Goal: Check status: Check status

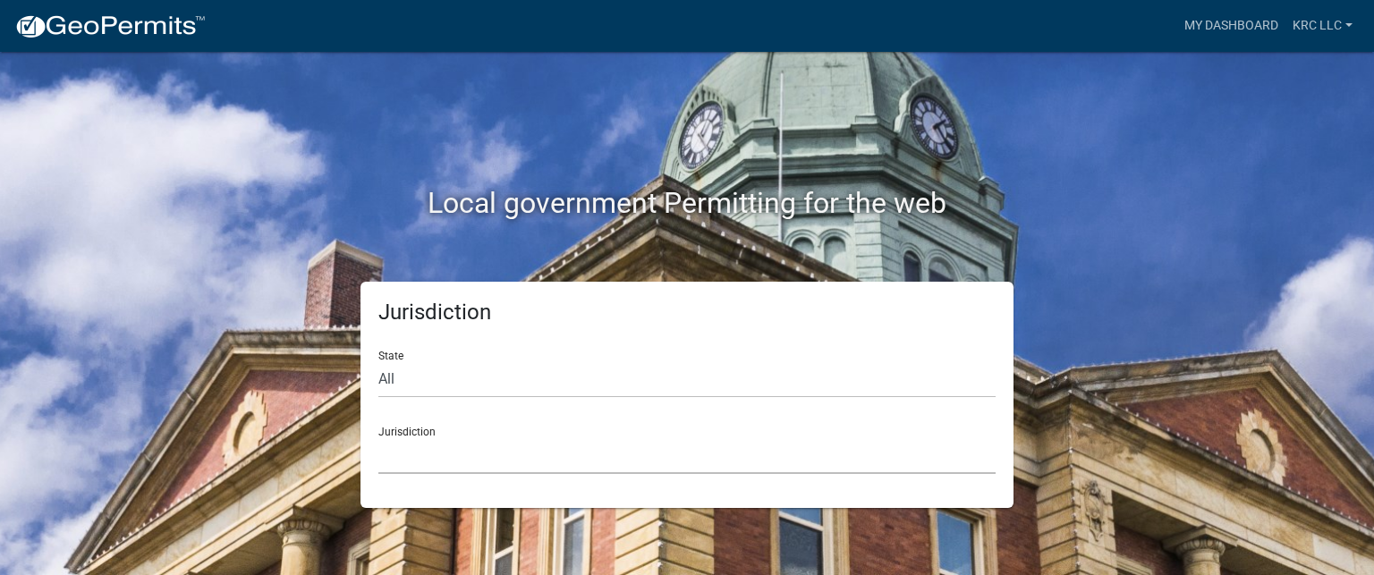
click at [612, 459] on select "[GEOGRAPHIC_DATA], [US_STATE] [GEOGRAPHIC_DATA], [US_STATE][PERSON_NAME][GEOGRA…" at bounding box center [686, 456] width 617 height 37
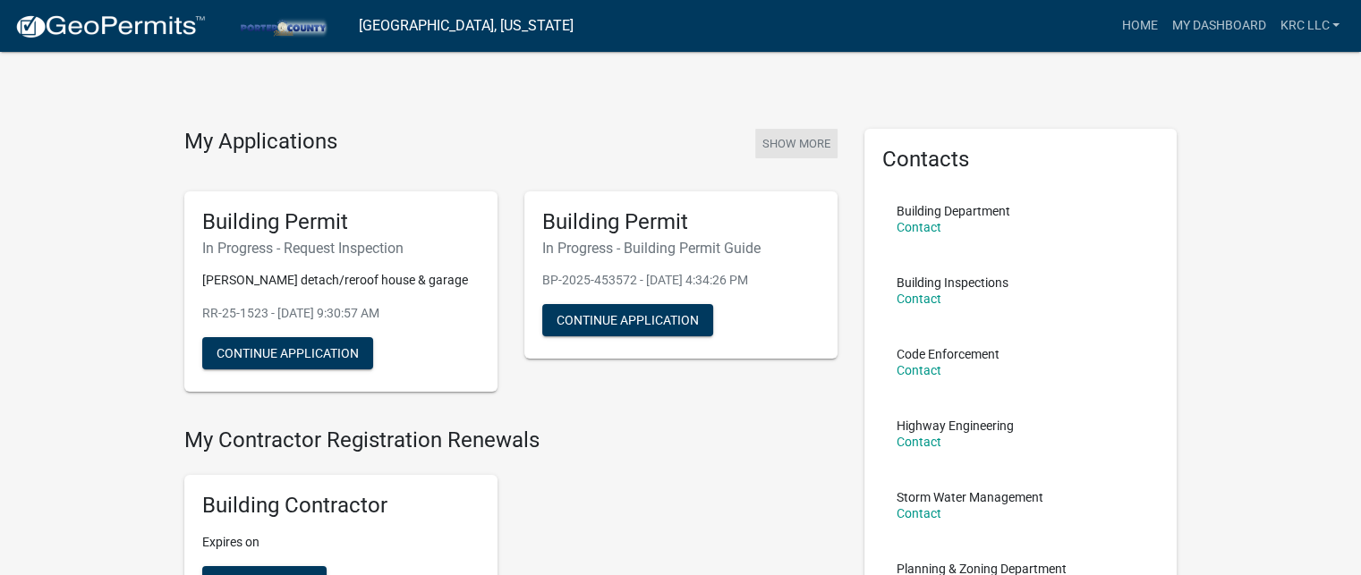
click at [804, 144] on button "Show More" at bounding box center [796, 144] width 82 height 30
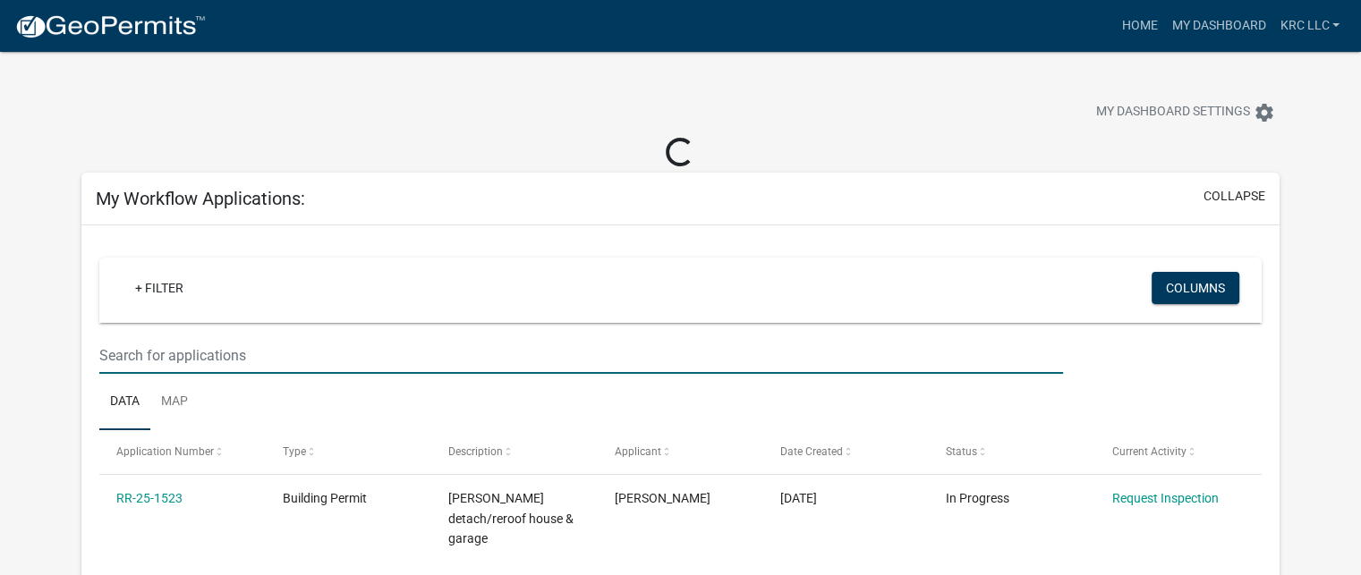
click at [249, 350] on input "text" at bounding box center [581, 355] width 964 height 37
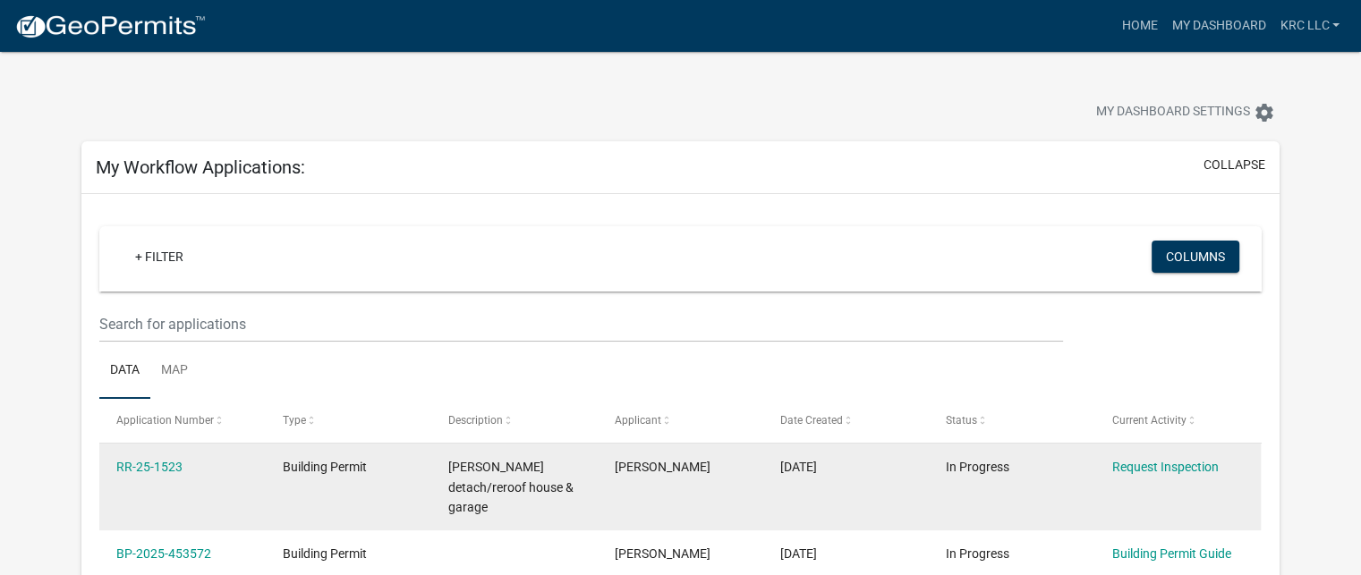
click at [168, 497] on datatable-body-cell "RR-25-1523" at bounding box center [182, 487] width 166 height 87
click at [152, 472] on link "RR-25-1523" at bounding box center [149, 467] width 66 height 14
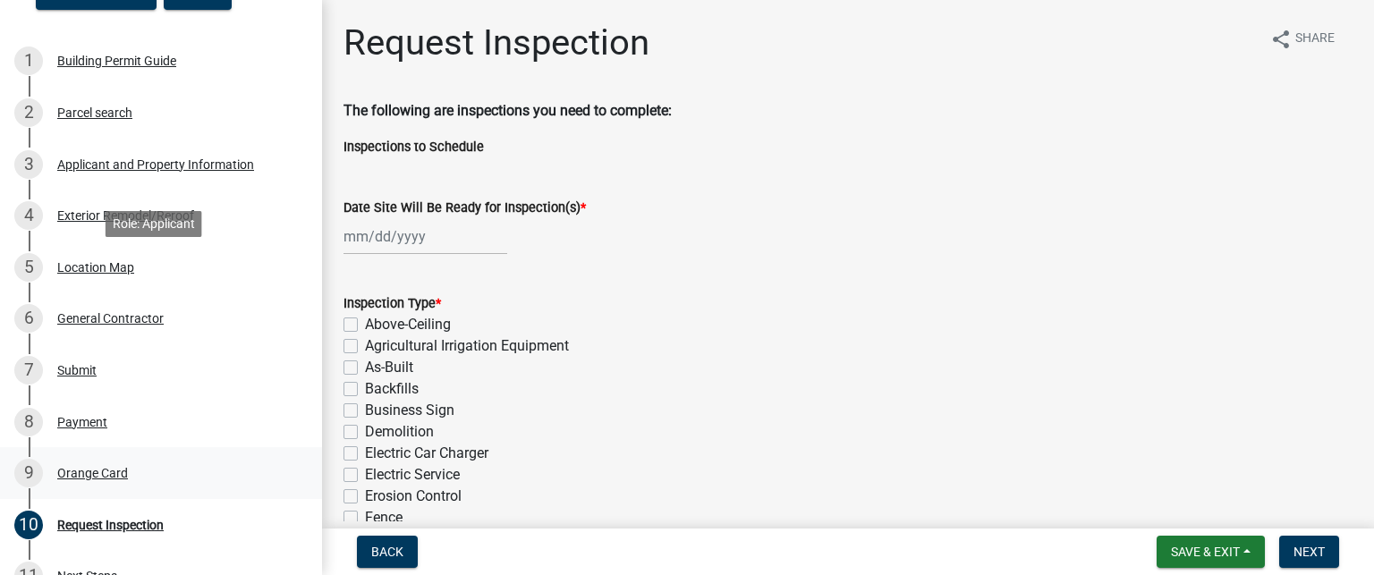
scroll to position [268, 0]
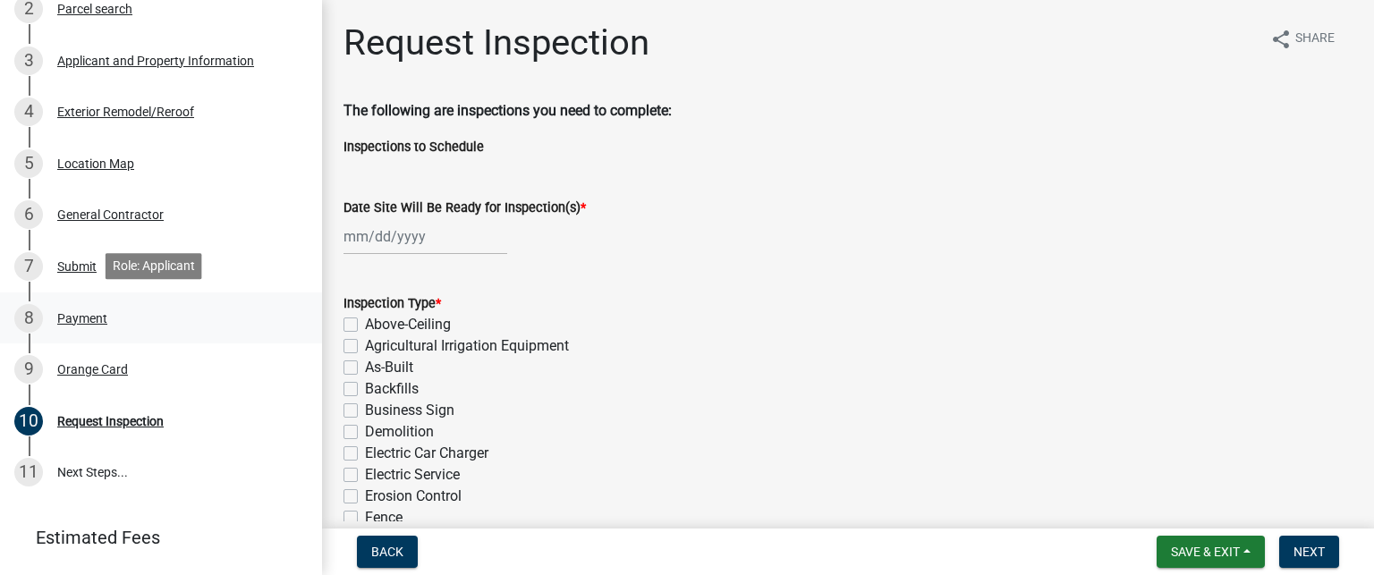
click at [87, 312] on div "Payment" at bounding box center [82, 318] width 50 height 13
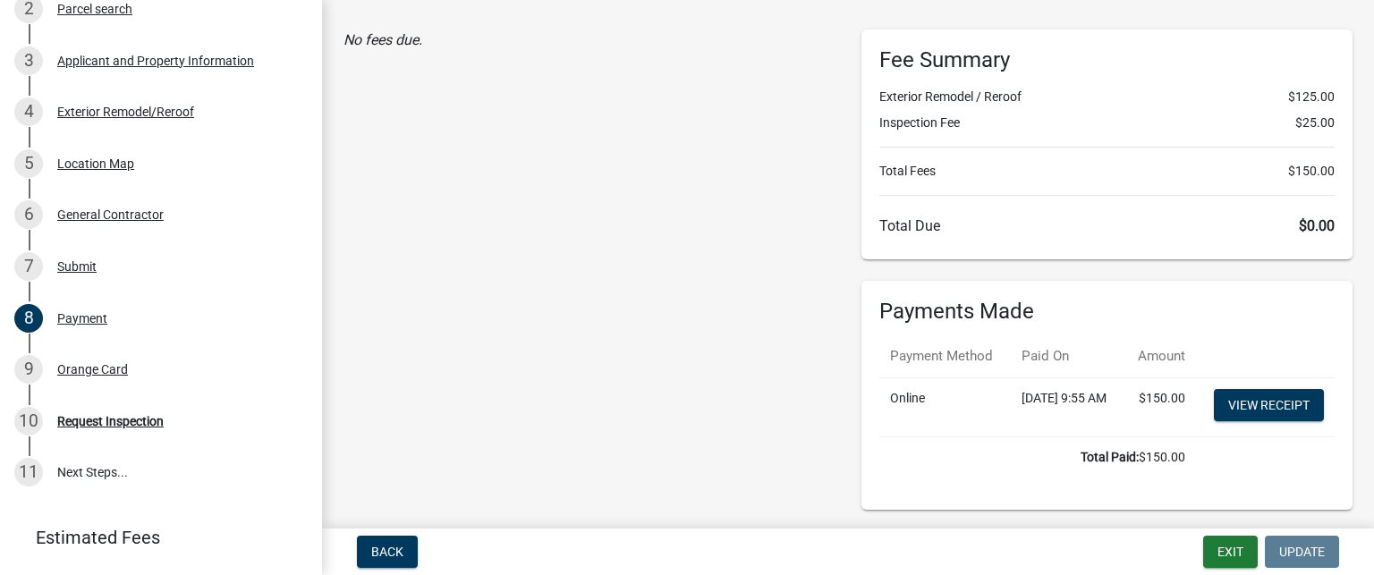
scroll to position [195, 0]
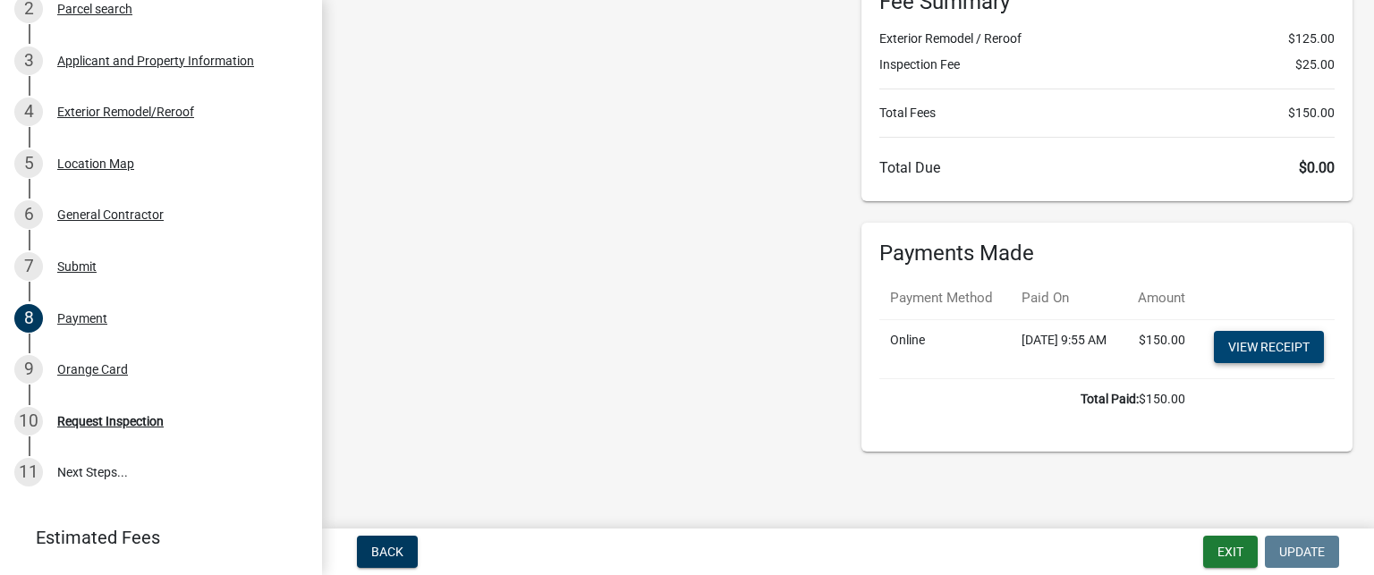
click at [1235, 331] on link "View receipt" at bounding box center [1269, 347] width 110 height 32
